Goal: Find specific page/section: Find specific page/section

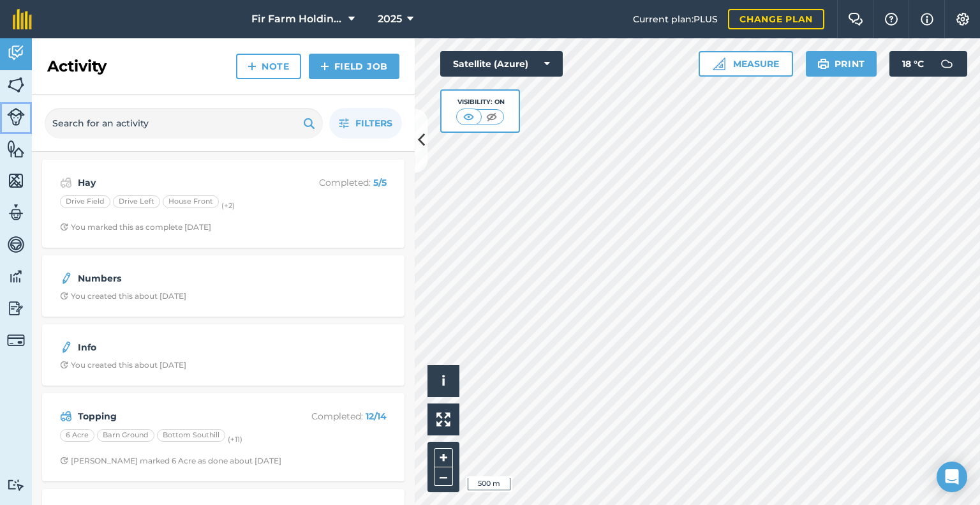
click at [18, 115] on img at bounding box center [16, 117] width 18 height 18
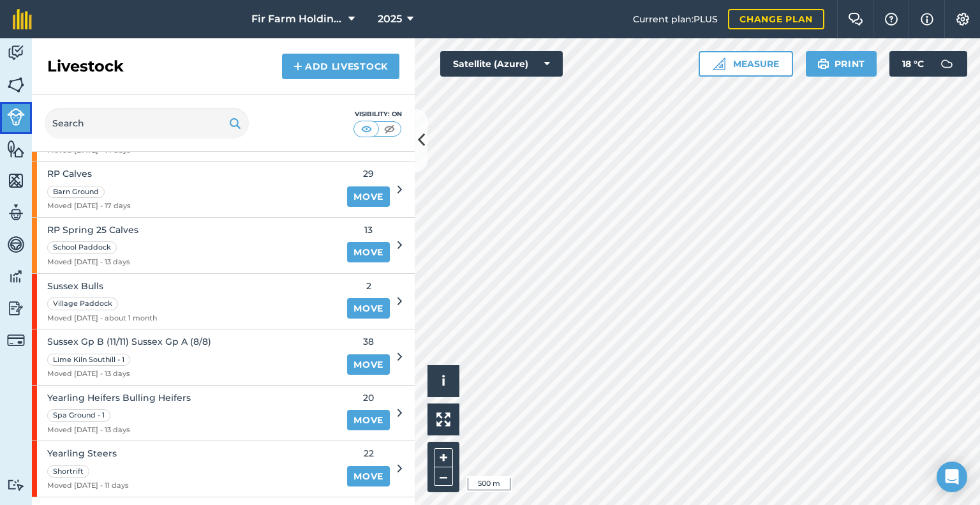
scroll to position [638, 0]
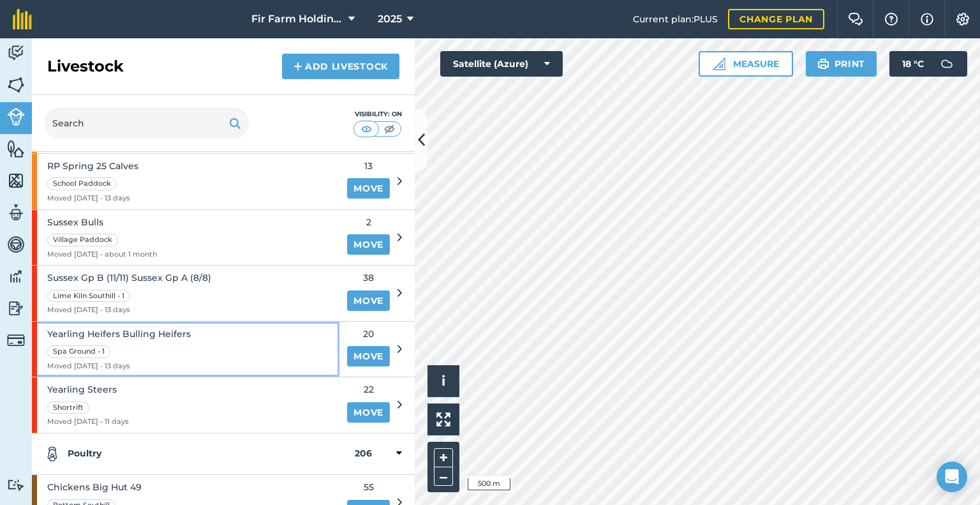
click at [235, 339] on div "Yearling Heifers Bulling Heifers Spa Ground - 1 Moved [DATE] - 13 days" at bounding box center [185, 349] width 307 height 55
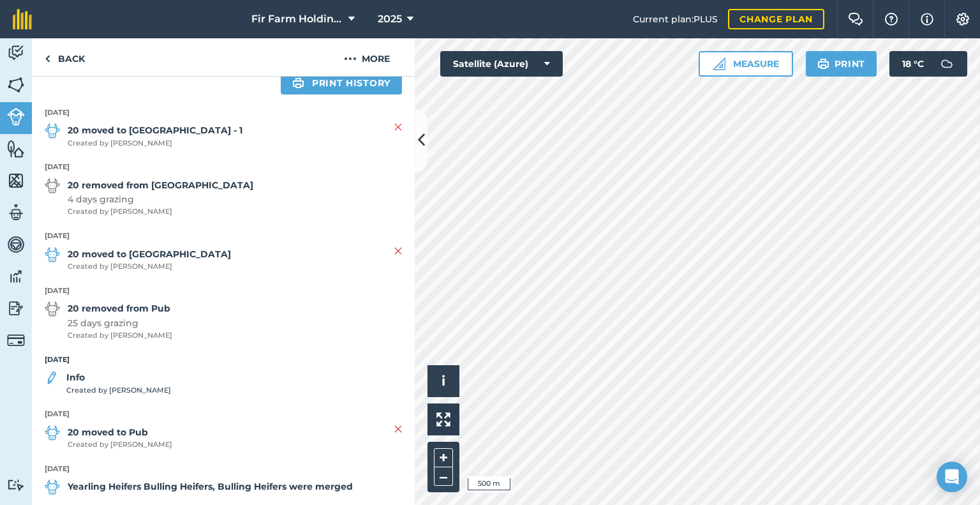
scroll to position [297, 0]
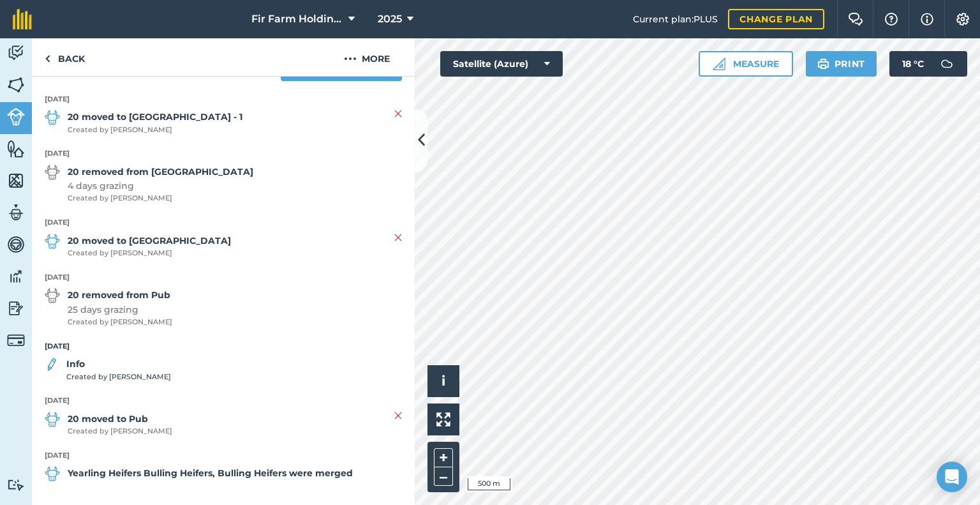
click at [89, 367] on strong "Info" at bounding box center [118, 364] width 105 height 14
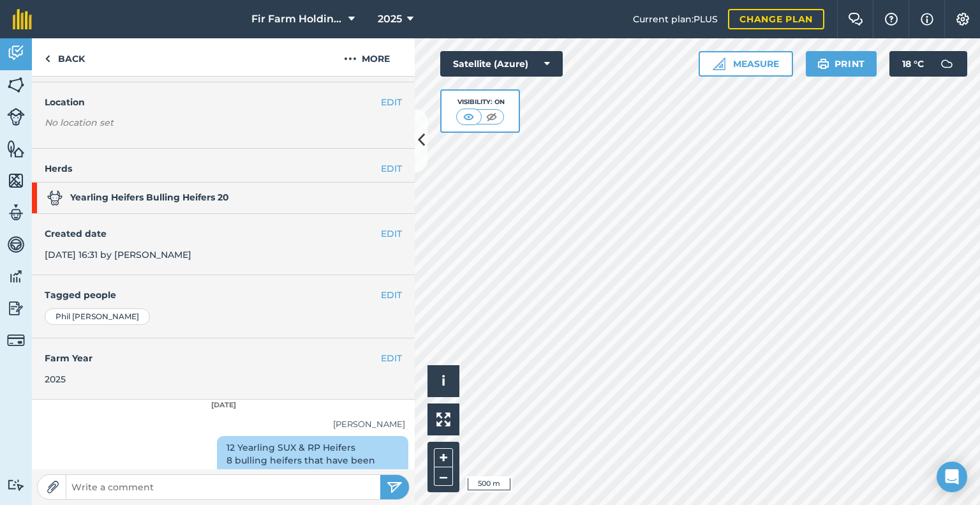
scroll to position [59, 0]
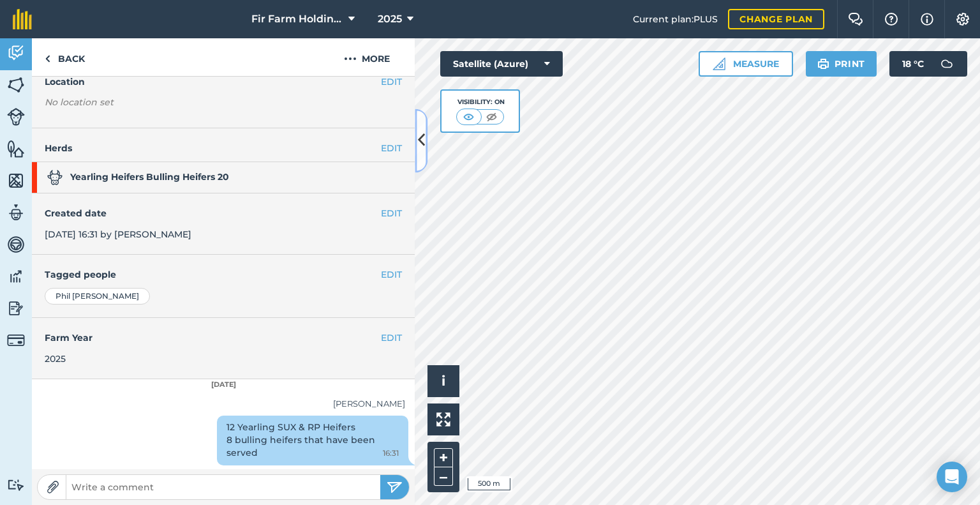
click at [422, 138] on icon at bounding box center [421, 140] width 7 height 22
